Goal: Find specific page/section: Find specific page/section

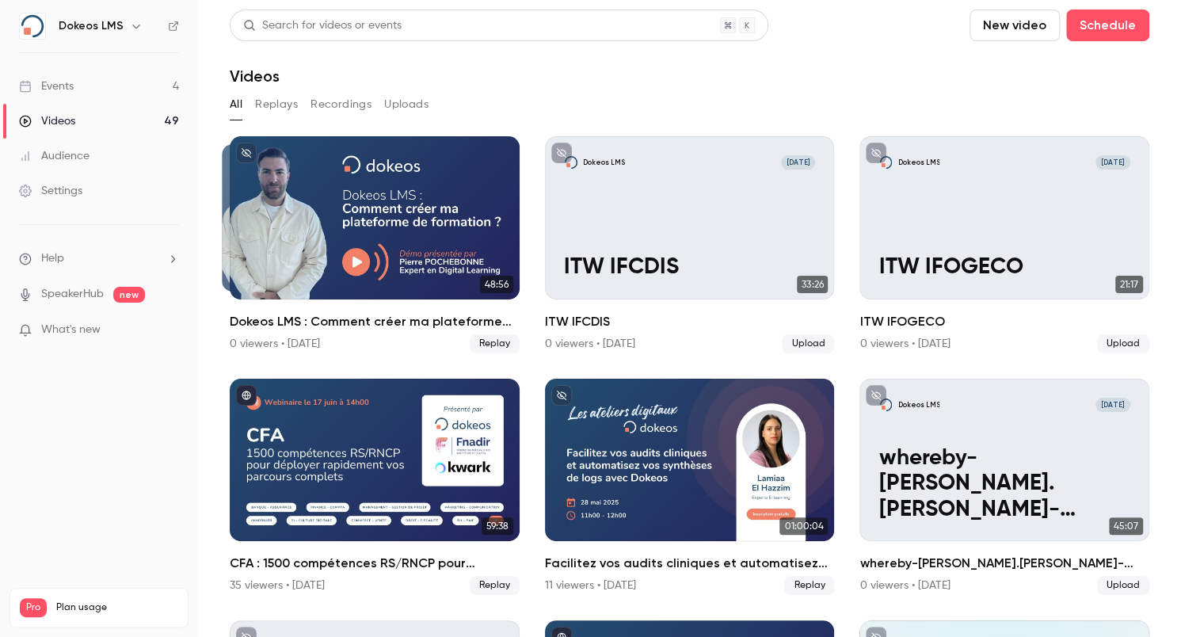
click at [85, 86] on link "Events 4" at bounding box center [99, 86] width 198 height 35
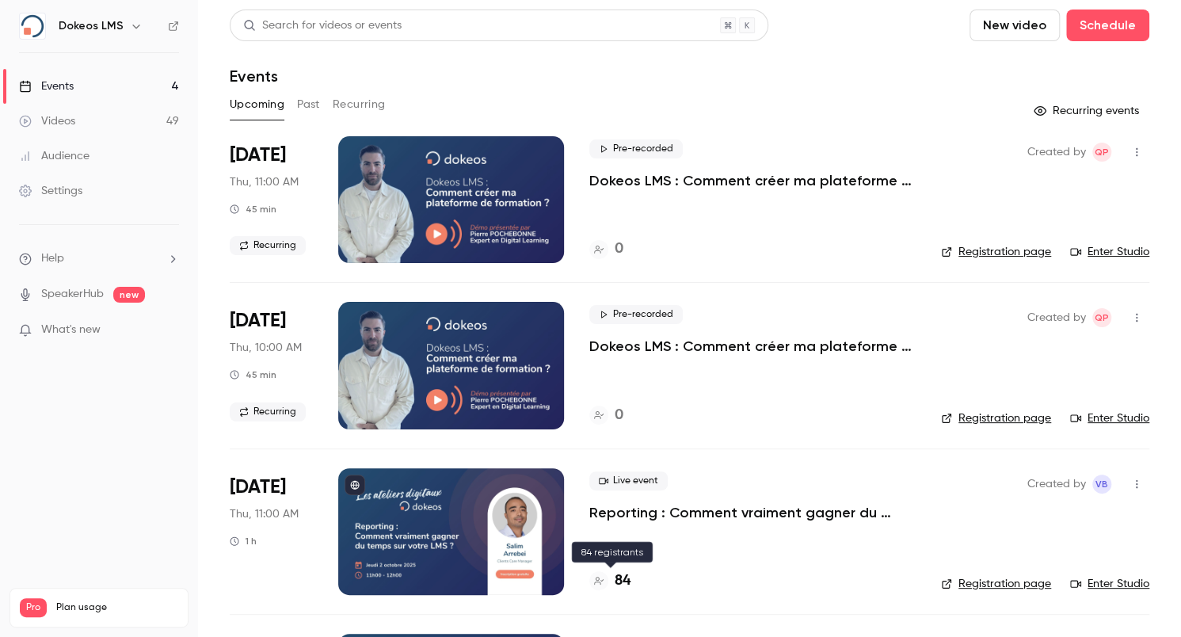
click at [627, 577] on h4 "84" at bounding box center [623, 580] width 16 height 21
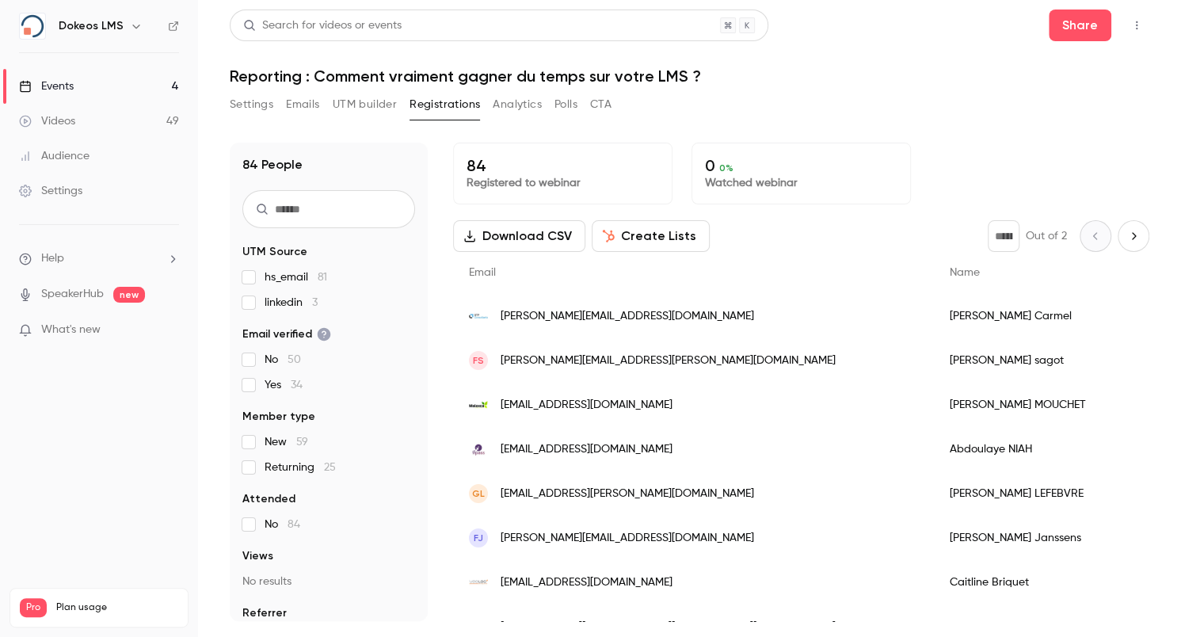
click at [536, 315] on span "[PERSON_NAME][EMAIL_ADDRESS][DOMAIN_NAME]" at bounding box center [628, 316] width 254 height 17
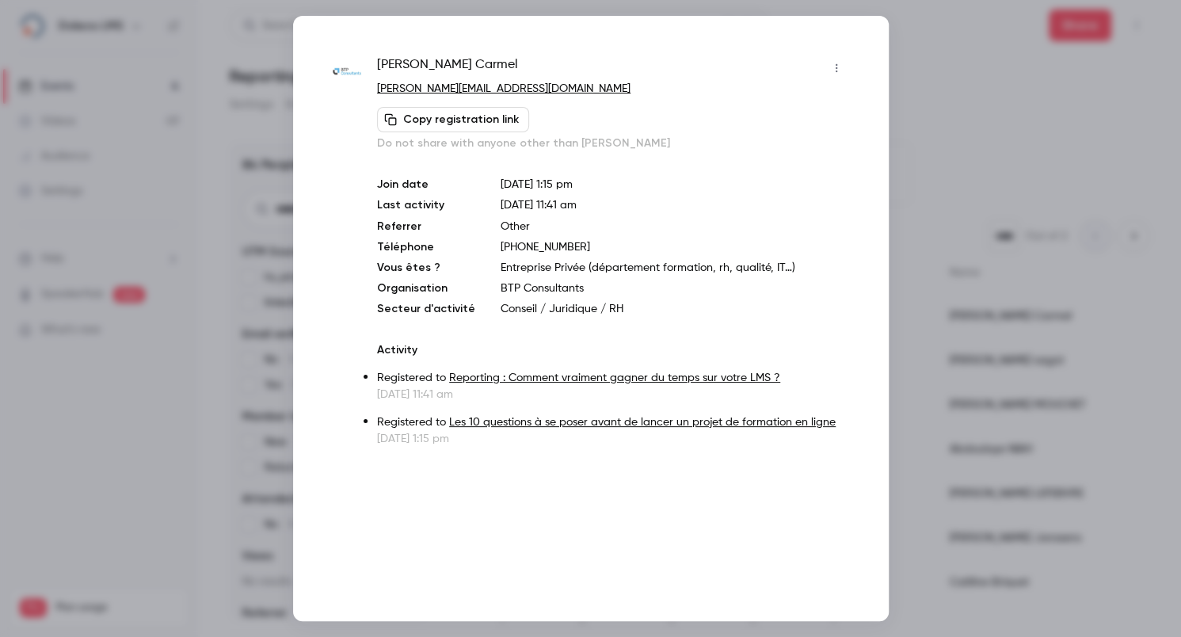
click at [223, 90] on div at bounding box center [590, 318] width 1181 height 637
